Goal: Transaction & Acquisition: Purchase product/service

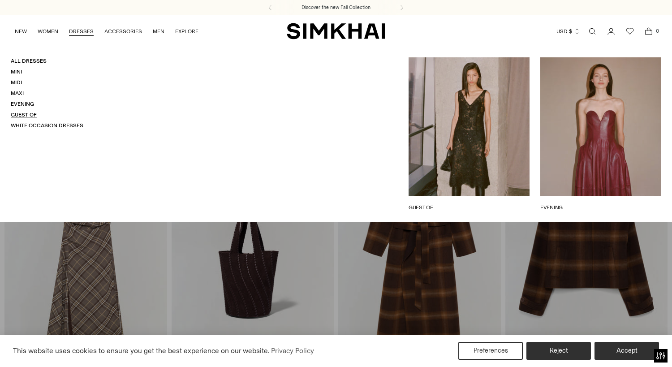
click at [26, 112] on link "Guest Of" at bounding box center [24, 115] width 26 height 6
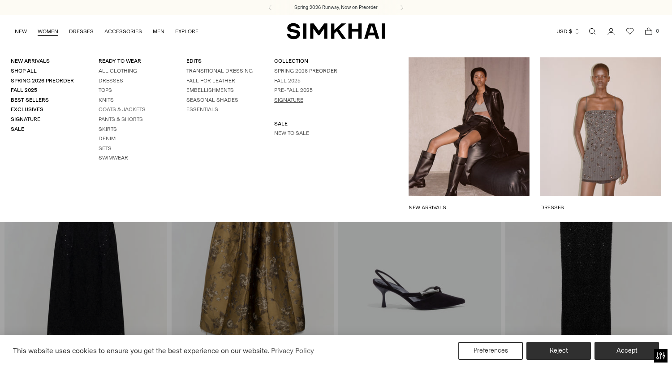
click at [286, 98] on link "Signature" at bounding box center [288, 100] width 29 height 6
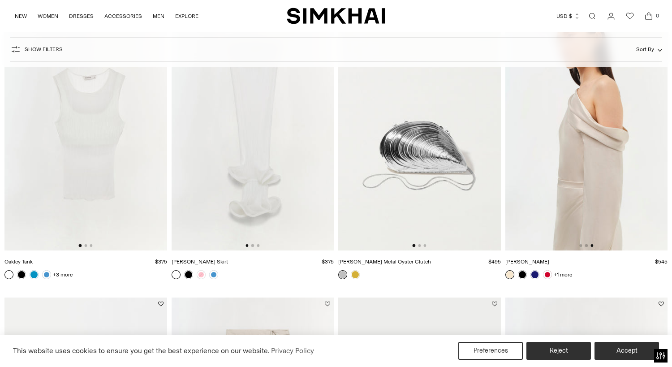
scroll to position [702, 0]
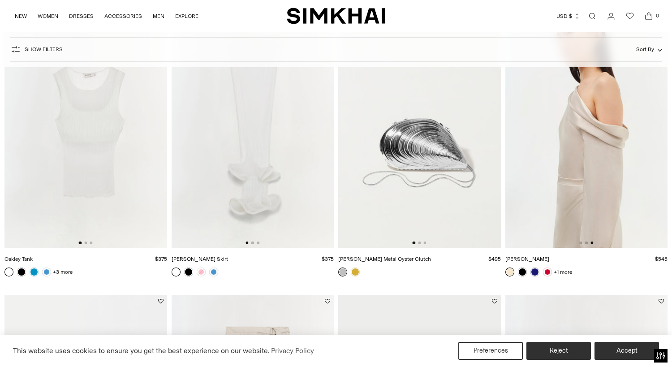
click at [522, 258] on link "Cameron Dress" at bounding box center [527, 259] width 44 height 6
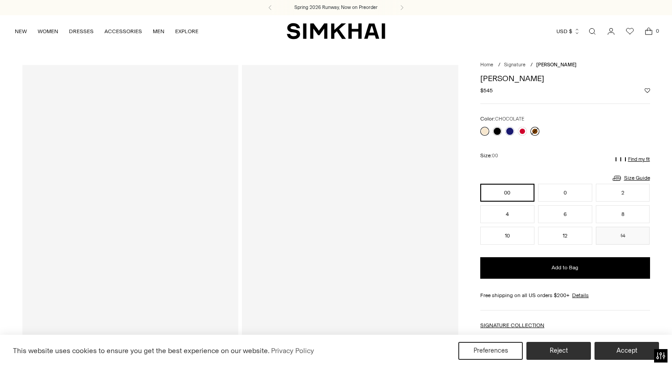
click at [534, 132] on link at bounding box center [534, 131] width 9 height 9
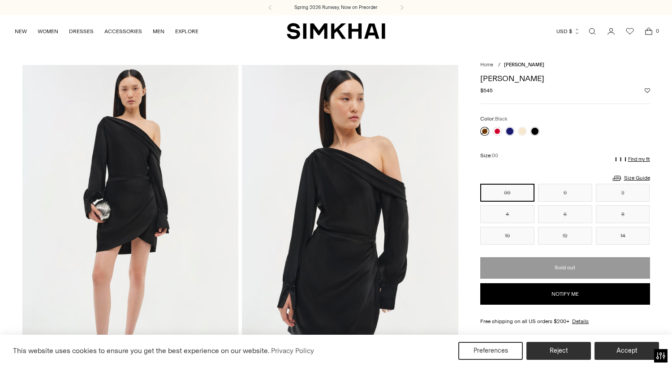
click at [485, 131] on link at bounding box center [484, 131] width 9 height 9
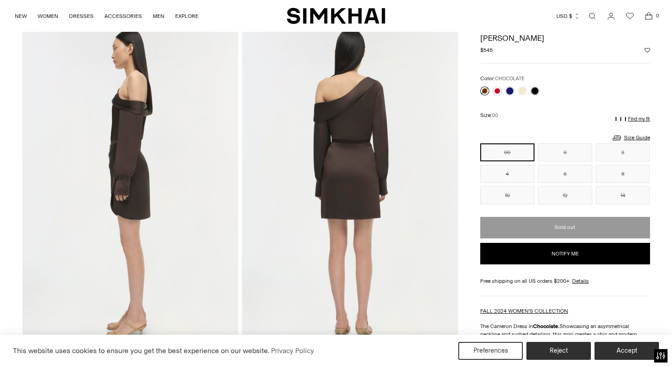
scroll to position [40, 0]
click at [554, 153] on button "0" at bounding box center [565, 152] width 54 height 18
click at [628, 136] on link "Size Guide" at bounding box center [630, 137] width 39 height 11
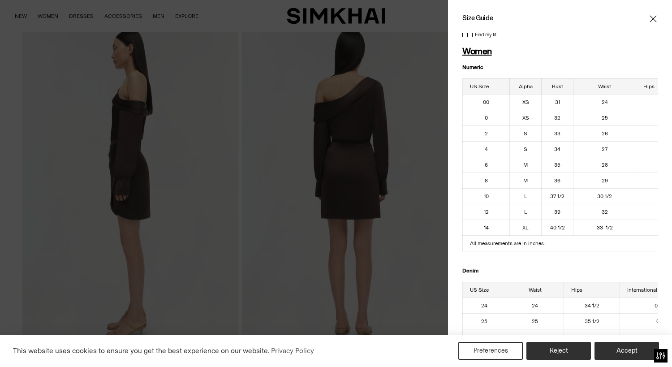
click at [655, 17] on icon "Close" at bounding box center [652, 18] width 7 height 9
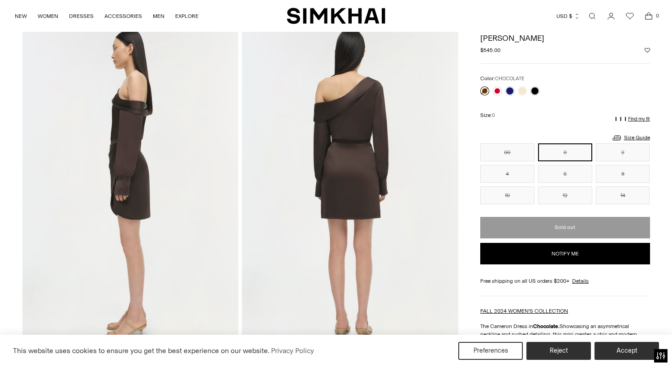
click at [567, 250] on button "Notify me" at bounding box center [564, 254] width 169 height 22
select select "**********"
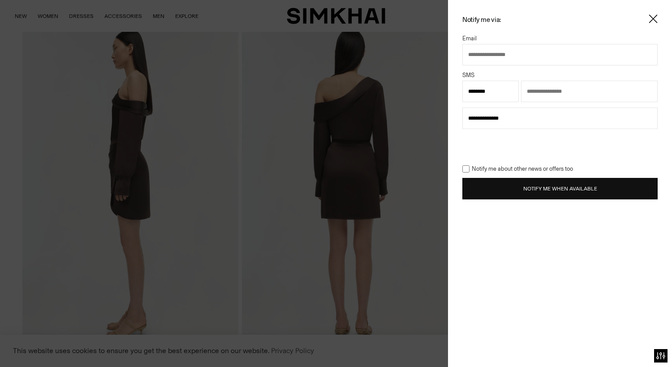
type input "**********"
click at [649, 91] on input "text" at bounding box center [589, 92] width 137 height 22
type input "**********"
click at [519, 189] on button "Notify Me When Available" at bounding box center [559, 189] width 195 height 22
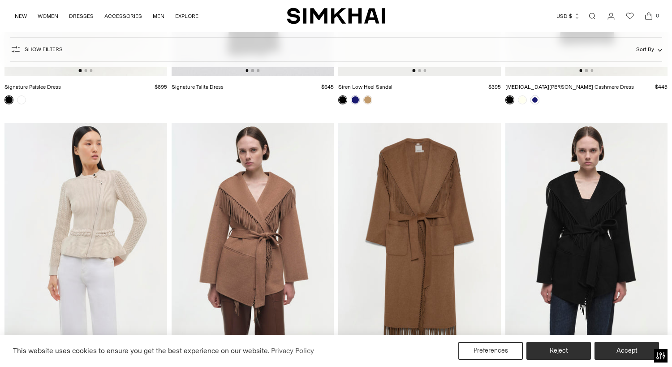
scroll to position [5813, 0]
